Goal: Task Accomplishment & Management: Complete application form

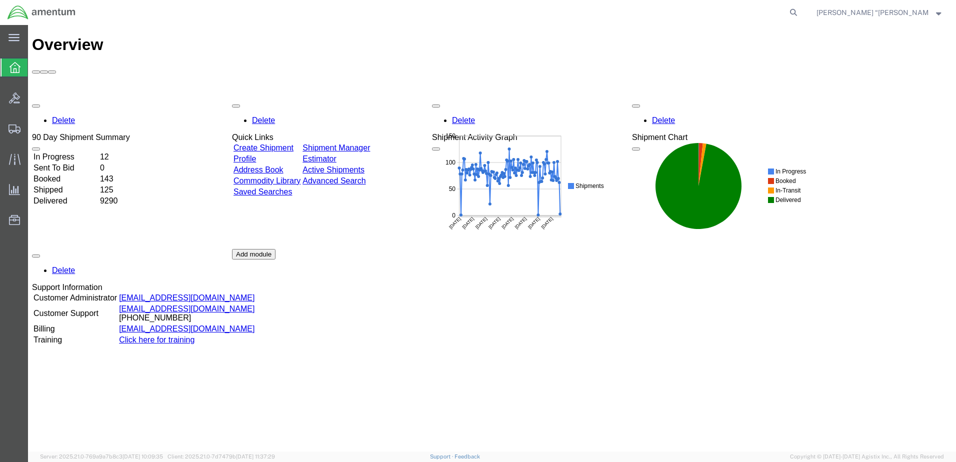
click at [15, 70] on icon at bounding box center [15, 67] width 11 height 11
click at [0, 0] on span "Create Shipment" at bounding box center [0, 0] width 0 height 0
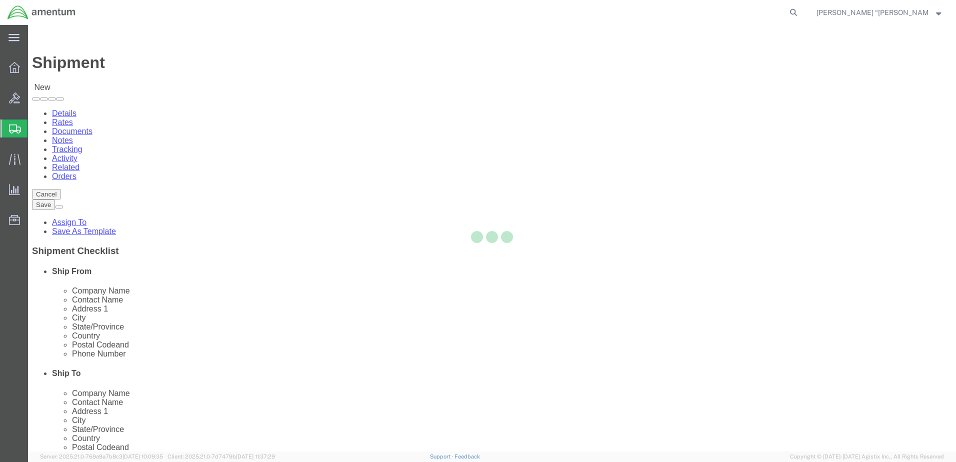
select select
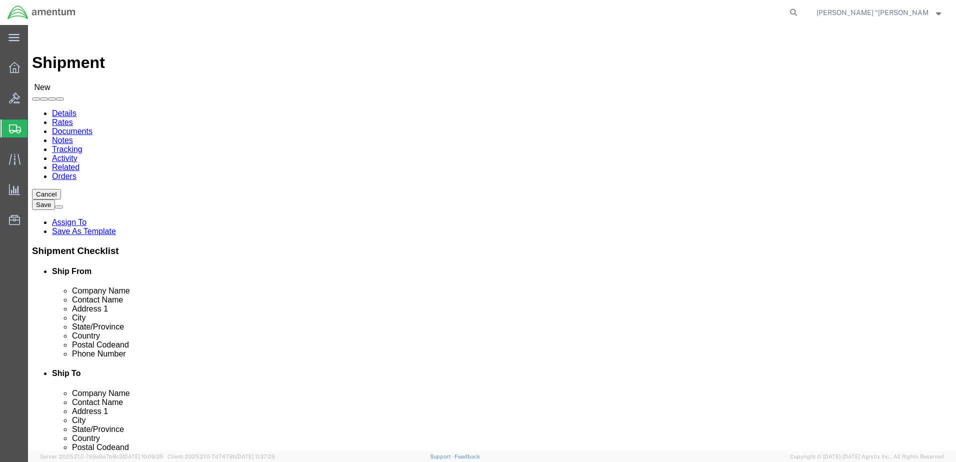
type input "gfl"
select select "49920"
select select "MT"
click input "text"
type input "AERO AIR LLC"
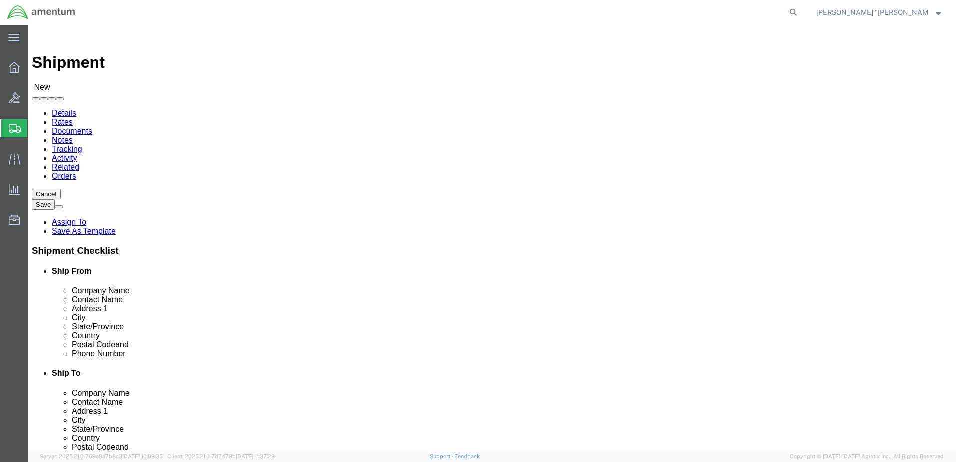
click input "text"
type input "479C [PERSON_NAME]"
click input "text"
type input "[STREET_ADDRESS]"
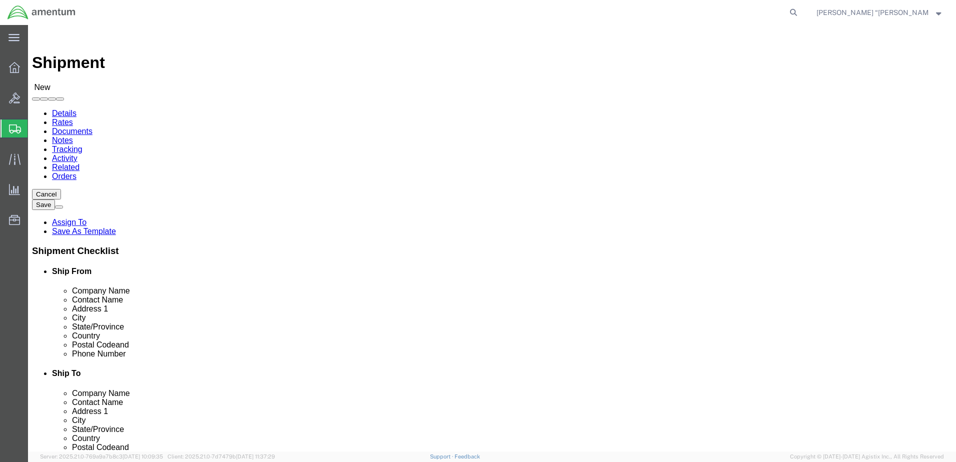
click input "text"
type input "[GEOGRAPHIC_DATA]"
click input "text"
type input "HILLSBORO"
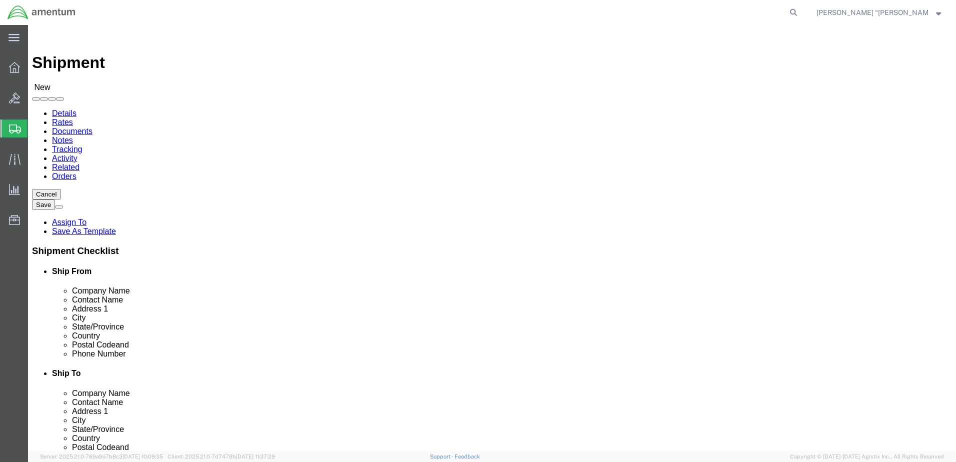
click input "Postal Code"
type input "97214"
click input "text"
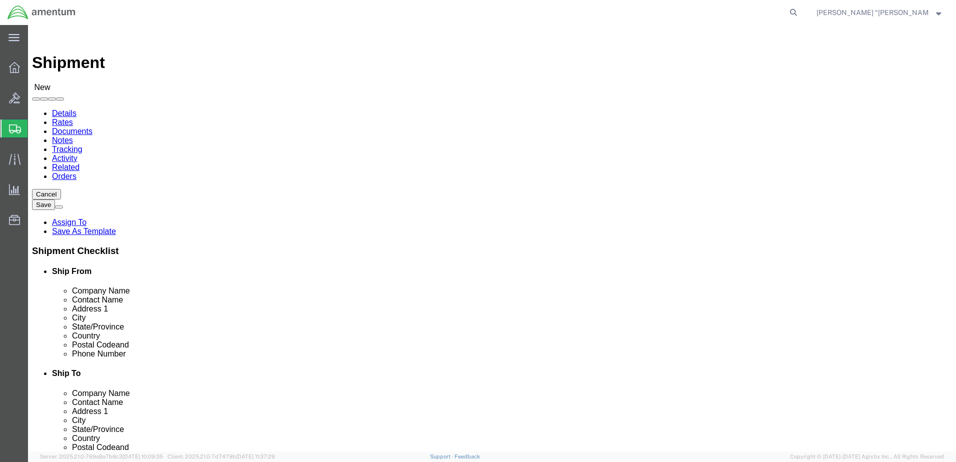
type input "[PHONE_NUMBER]"
click input "text"
type input "[PERSON_NAME][EMAIL_ADDRESS][PERSON_NAME][DOMAIN_NAME]"
click input "checkbox"
checkbox input "false"
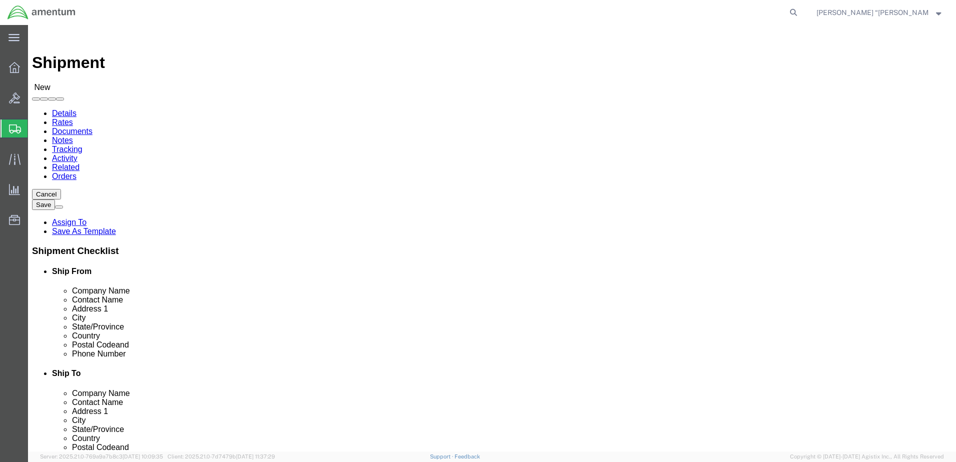
drag, startPoint x: 597, startPoint y: 359, endPoint x: 503, endPoint y: 374, distance: 94.6
click div "Location My Profile Location [PHONE_NUMBER] [PHONE_NUMBER] [PHONE_NUMBER] [PHON…"
type input "[PERSON_NAME][EMAIL_ADDRESS][PERSON_NAME][DOMAIN_NAME]"
click label
click input "checkbox"
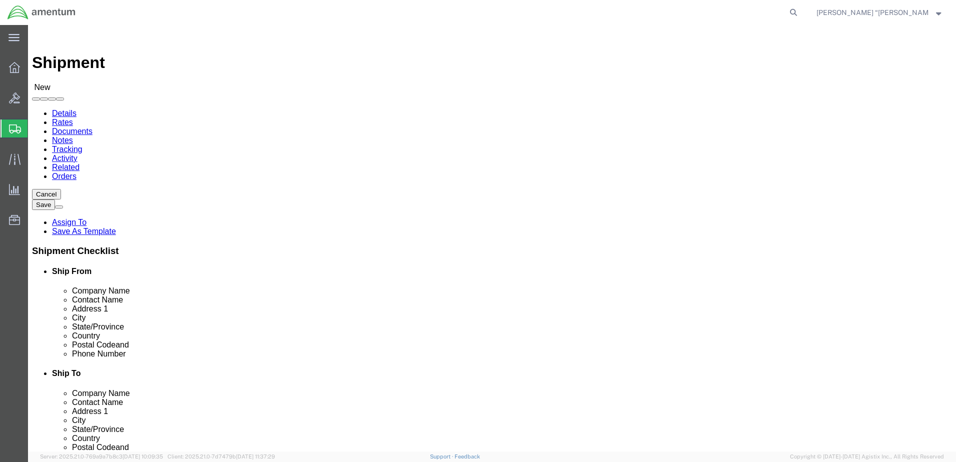
click input "checkbox"
checkbox input "true"
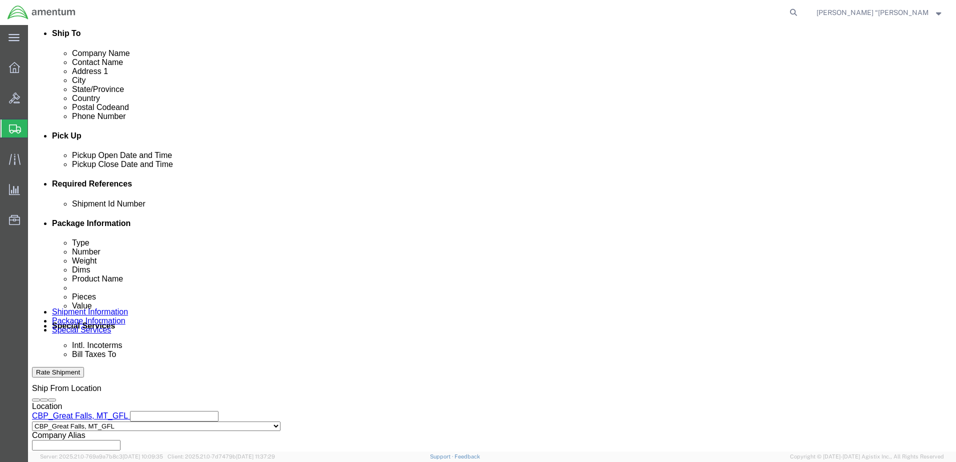
scroll to position [350, 0]
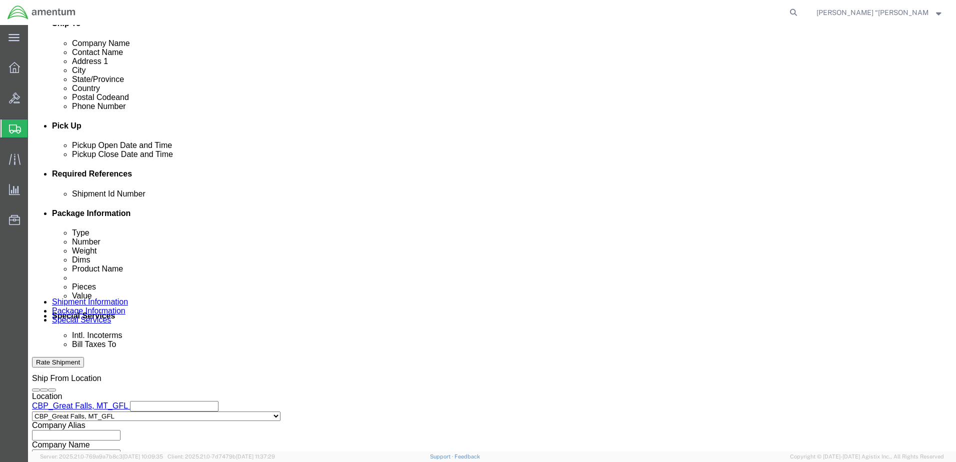
click button "Add reference"
drag, startPoint x: 672, startPoint y: 236, endPoint x: 653, endPoint y: 240, distance: 18.9
click button "Add reference"
click input "text"
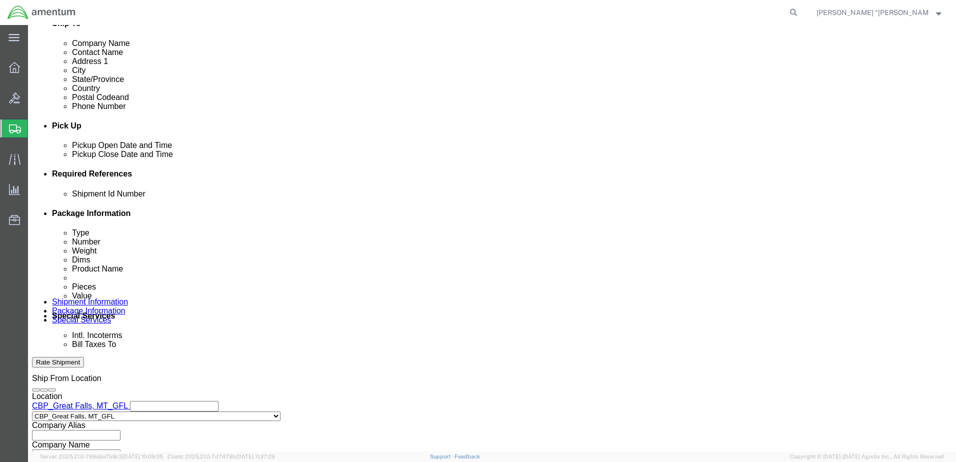
type input "479C HYD CHANGE"
drag, startPoint x: 350, startPoint y: 263, endPoint x: 342, endPoint y: 262, distance: 7.6
click select "Select Account Type Activity ID Airline Appointment Number ASN Batch Request # …"
select select "DEPT"
click select "Select Account Type Activity ID Airline Appointment Number ASN Batch Request # …"
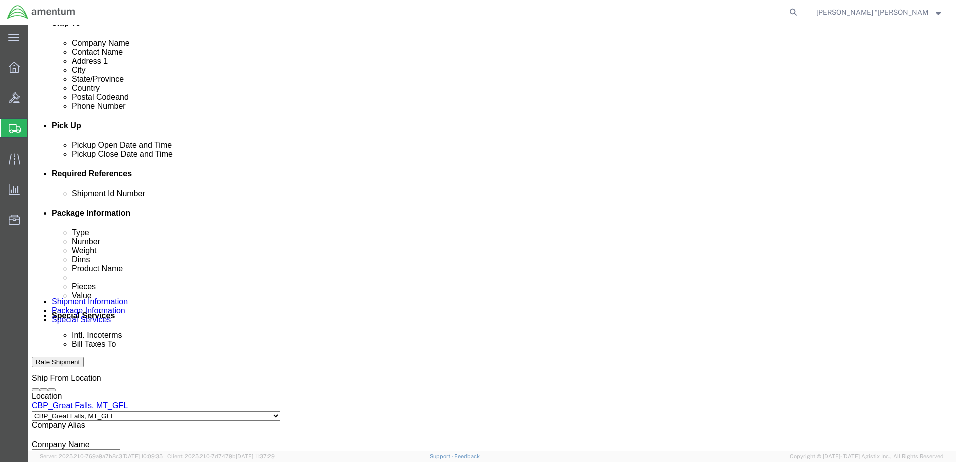
click input "text"
type input "CBP"
click select "Select Account Type Activity ID Airline Appointment Number ASN Batch Request # …"
select select "CUSTREF"
click select "Select Account Type Activity ID Airline Appointment Number ASN Batch Request # …"
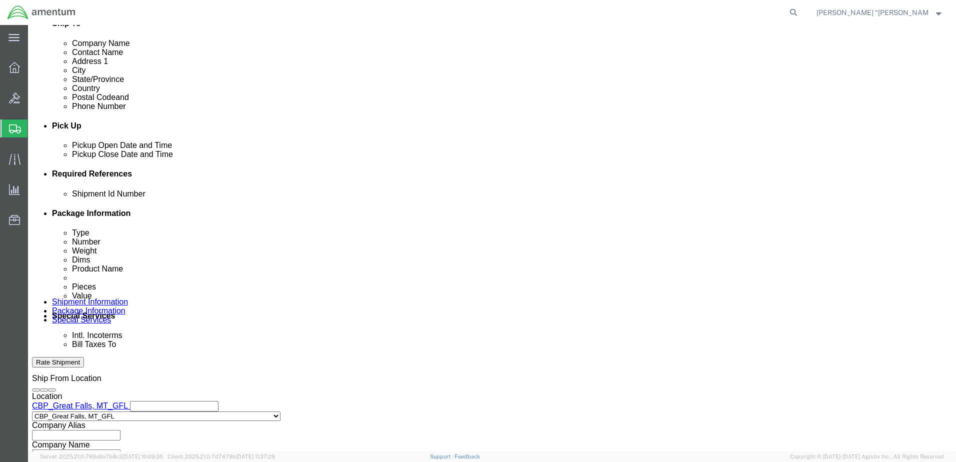
click input "text"
type input "479C HYD FLUID PARTS"
click select "Select Account Type Activity ID Airline Appointment Number ASN Batch Request # …"
select select "PROJNUM"
click select "Select Account Type Activity ID Airline Appointment Number ASN Batch Request # …"
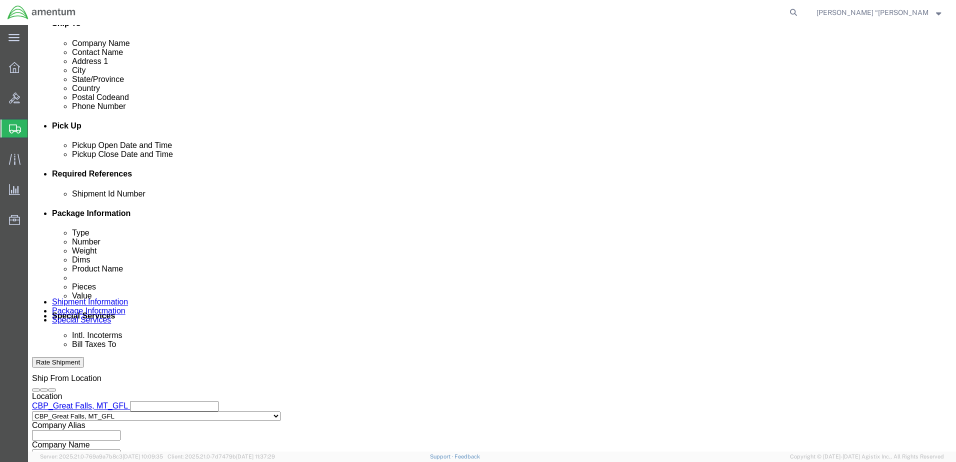
click input "text"
click input "6118.03.03.2219.000.GFN.0000"
click input "6118.04.03.2219.000.GFN.0000"
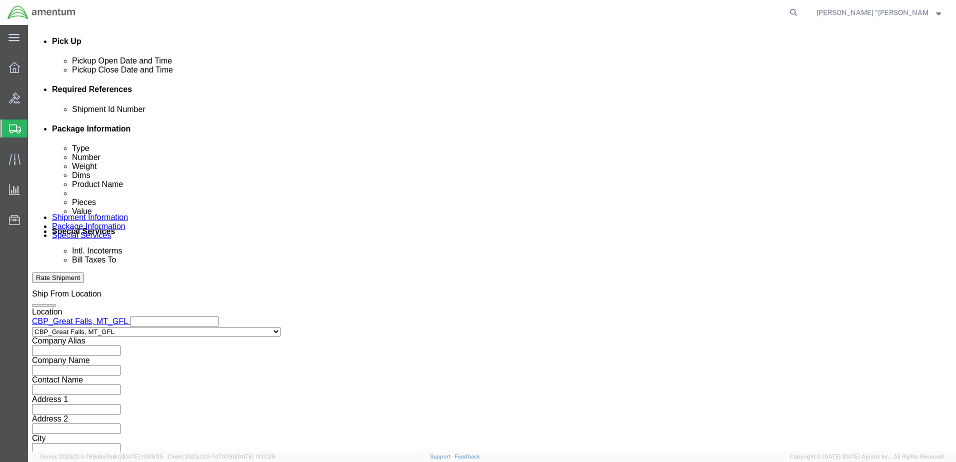
scroll to position [451, 0]
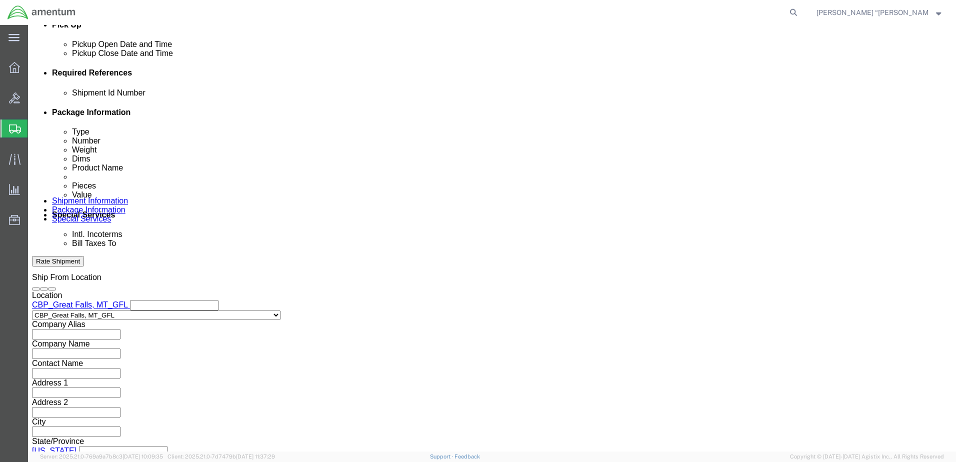
type input "6118.04.03.2219.000.GFL.0000"
click button "Continue"
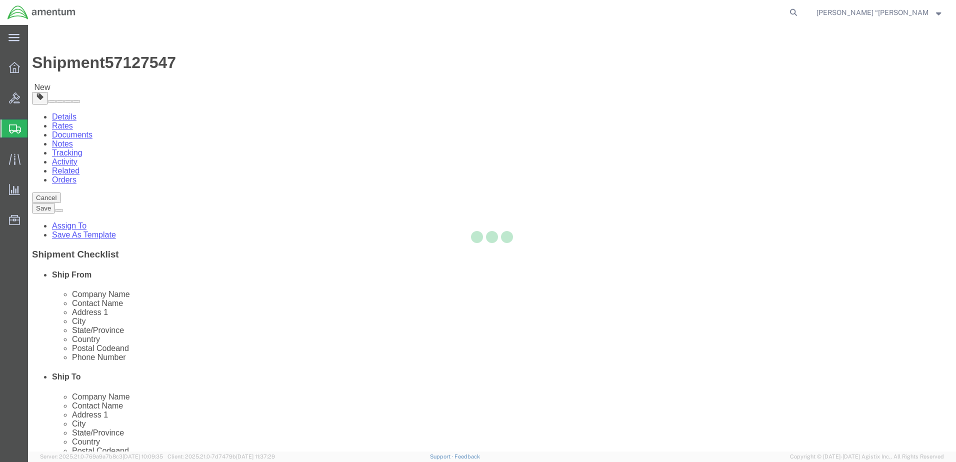
select select "CBOX"
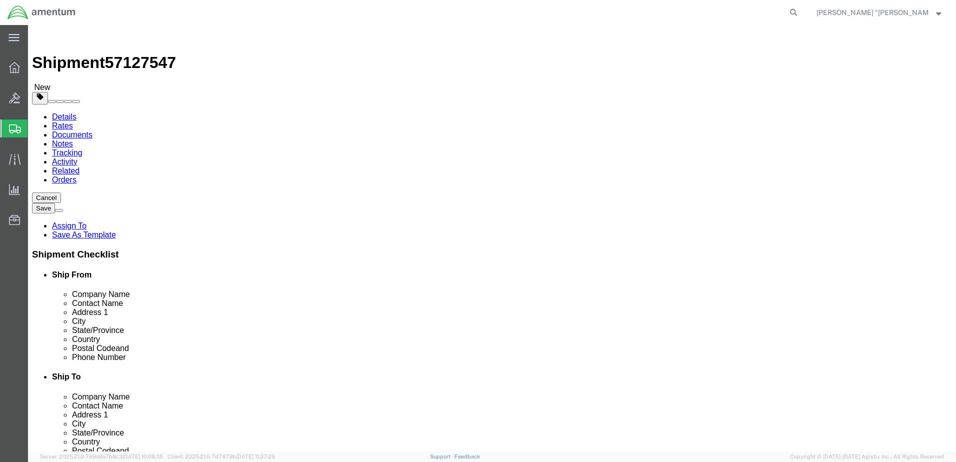
click input "text"
type input "12"
type input "9"
type input "9.5"
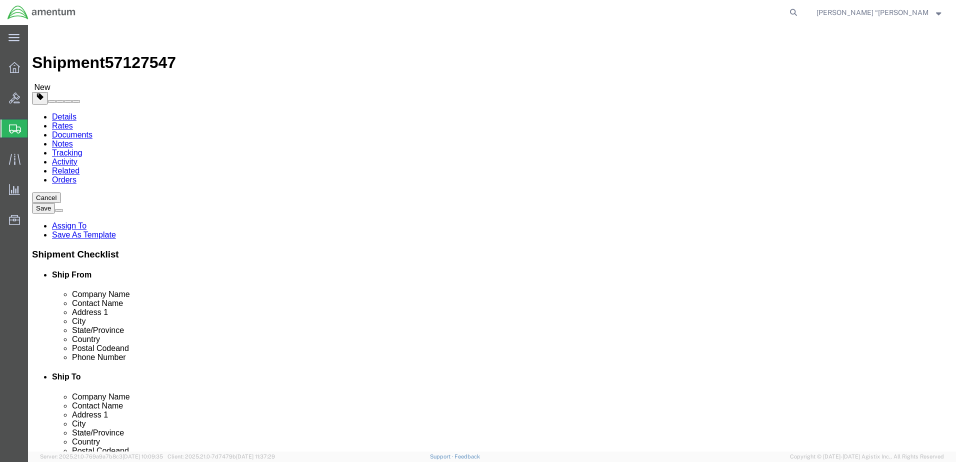
click div "Package Content # 1 x Package Type Select BCK Boxes Bale(s) Basket(s) Bolt(s) B…"
click link "Add Content"
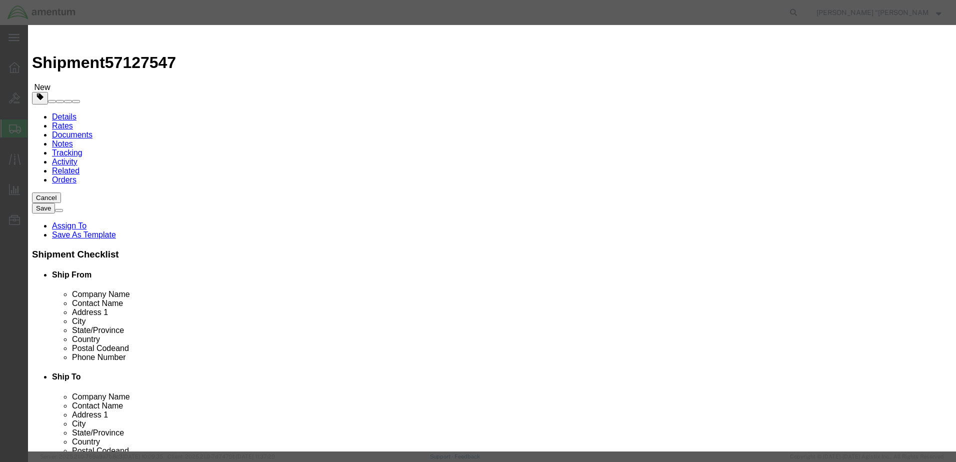
click input "text"
type input "F"
type input "HOSES"
click div "Commodity library Product Name HOSES HOSES Pieces 0 Select Bag Barrels 100Board…"
click input "0"
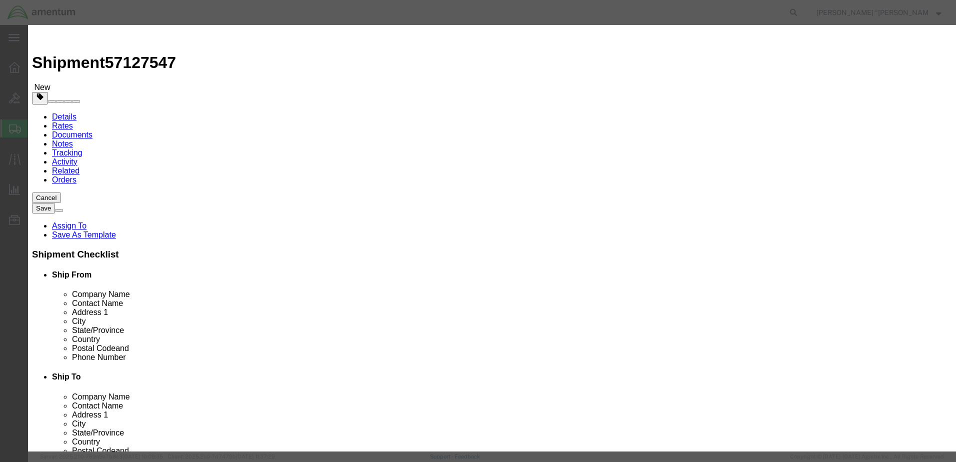
type input "2"
drag, startPoint x: 208, startPoint y: 131, endPoint x: 253, endPoint y: 119, distance: 46.9
click label "Class"
click input "text"
type input "200"
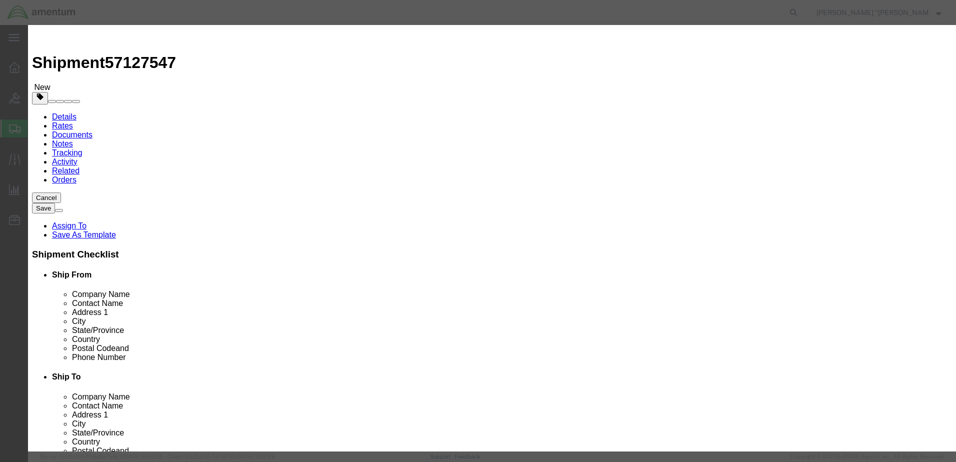
click button "Save & Close"
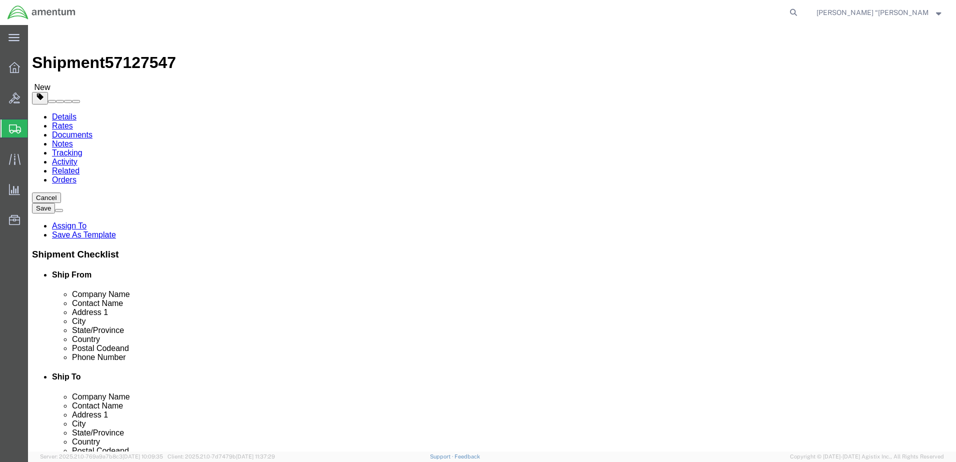
click button "Rate Shipment"
